Goal: Navigation & Orientation: Understand site structure

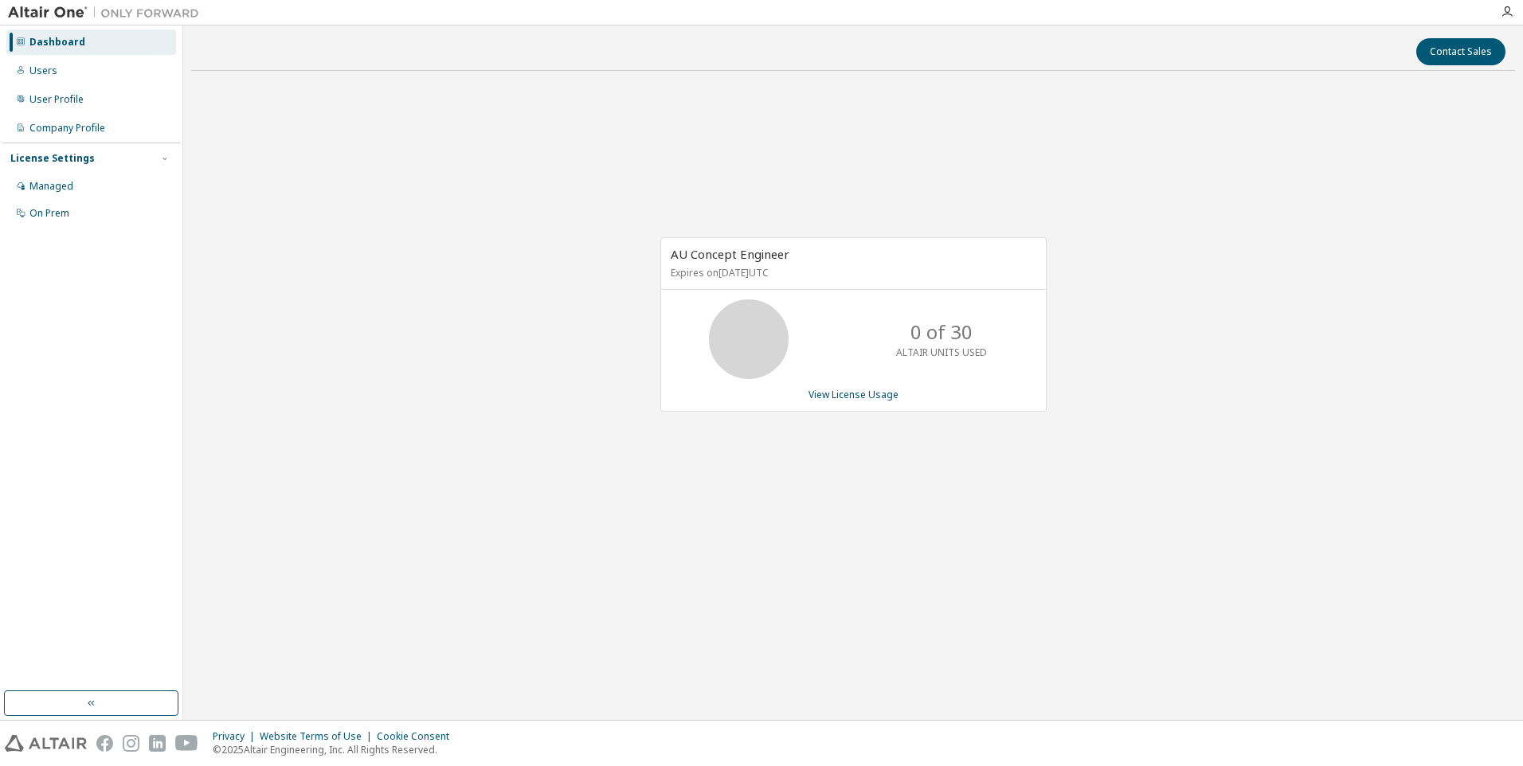
click at [88, 323] on div "Dashboard Users User Profile Company Profile License Settings Managed On Prem" at bounding box center [91, 358] width 178 height 661
click at [82, 706] on button "button" at bounding box center [91, 702] width 174 height 25
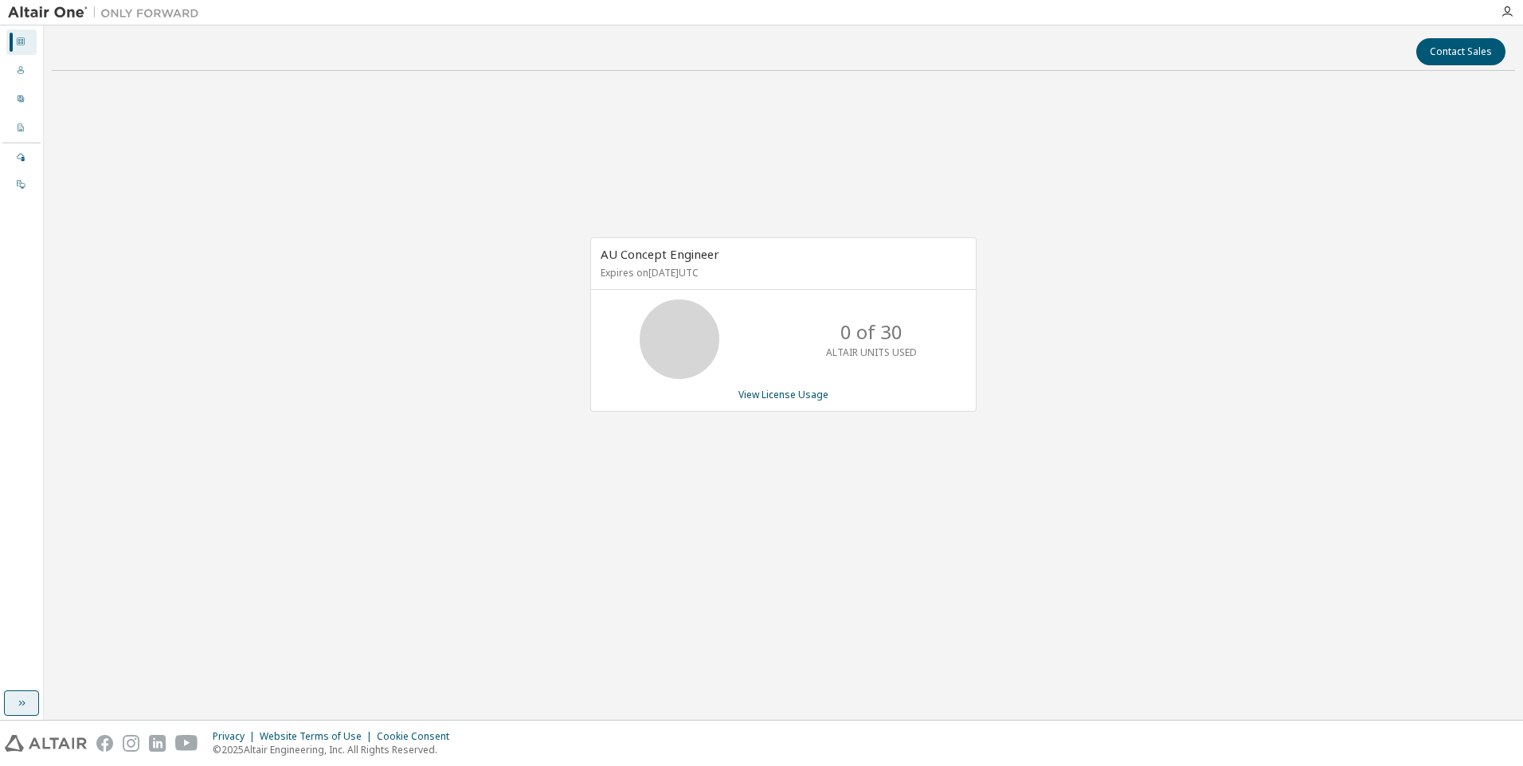
click at [25, 710] on button "button" at bounding box center [21, 702] width 35 height 25
